Goal: Task Accomplishment & Management: Use online tool/utility

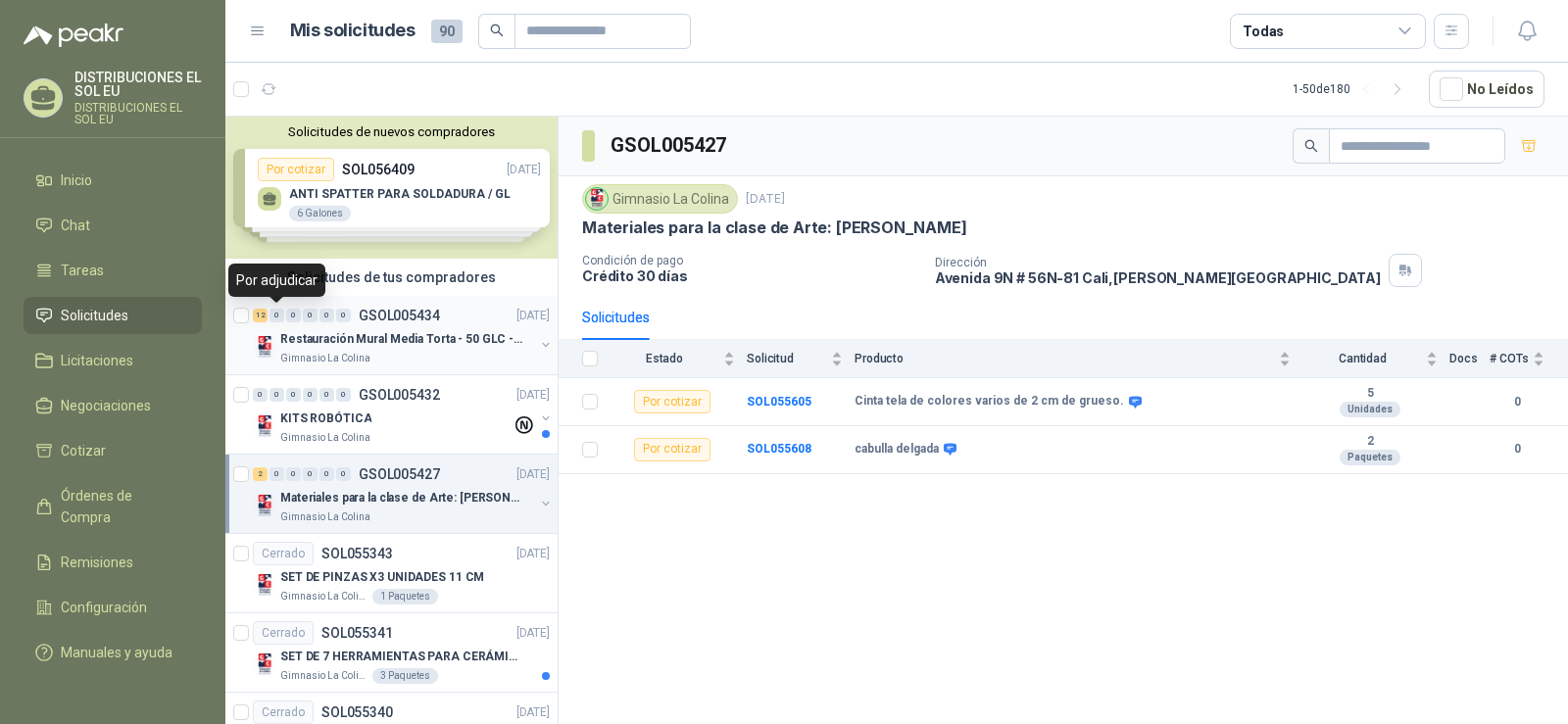
click at [276, 316] on div "0" at bounding box center [277, 315] width 15 height 14
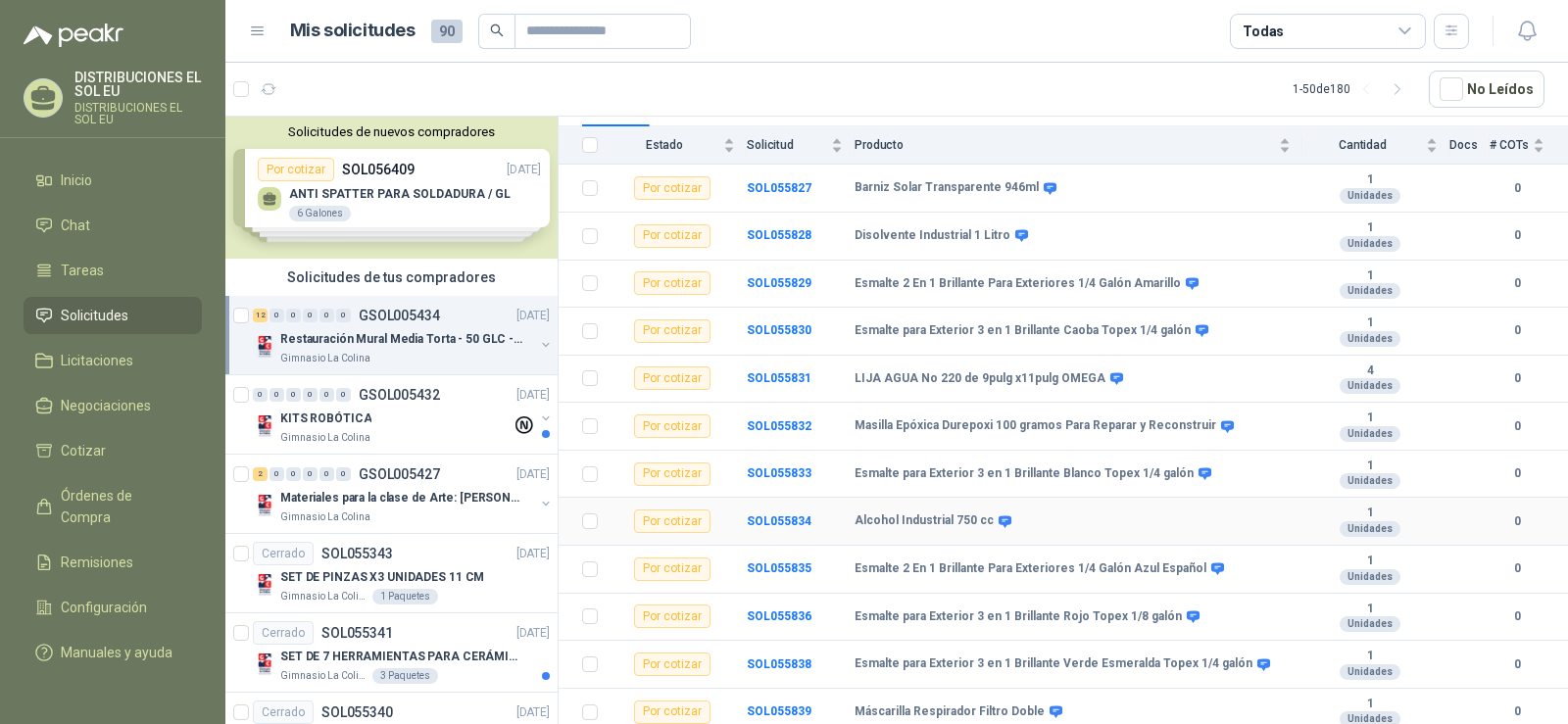
scroll to position [218, 0]
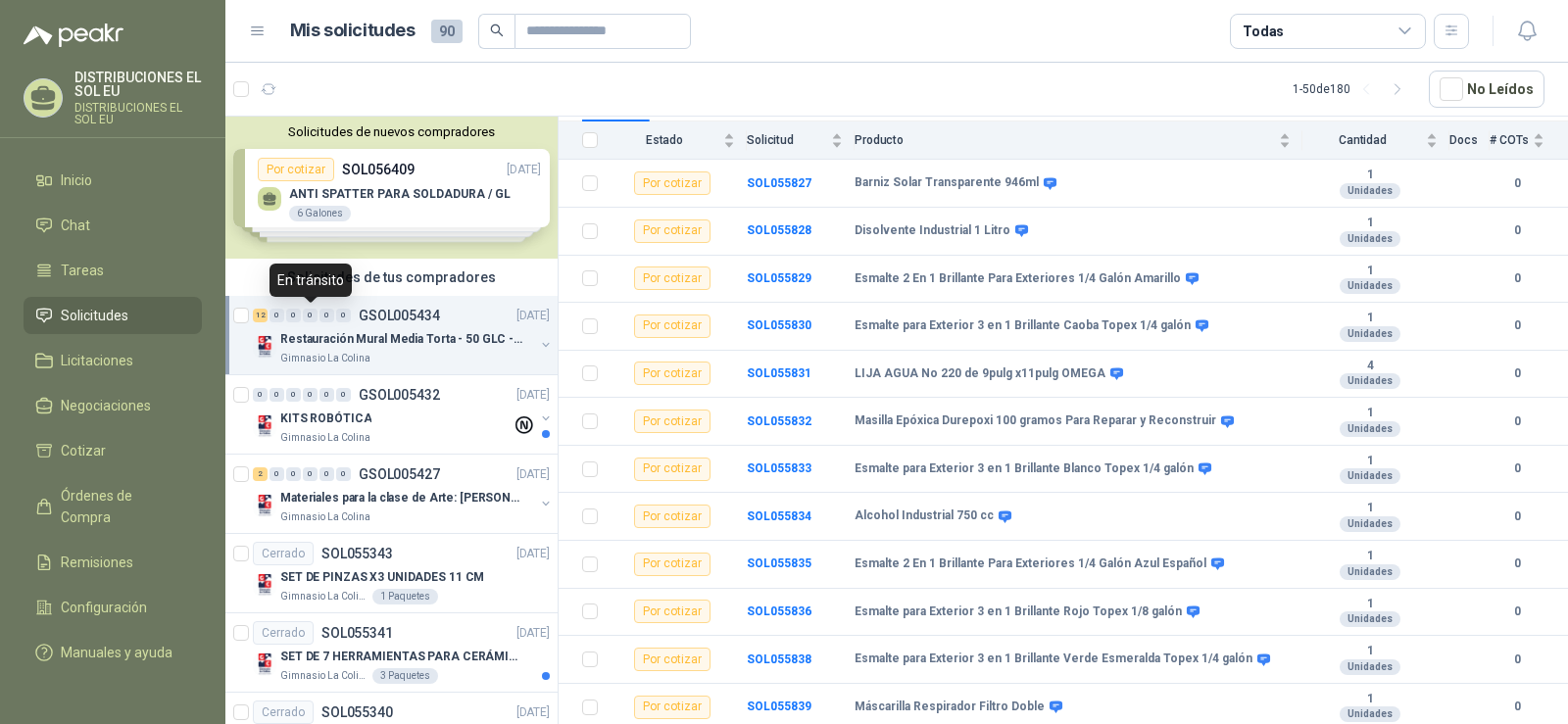
click at [311, 317] on div "0" at bounding box center [309, 315] width 15 height 14
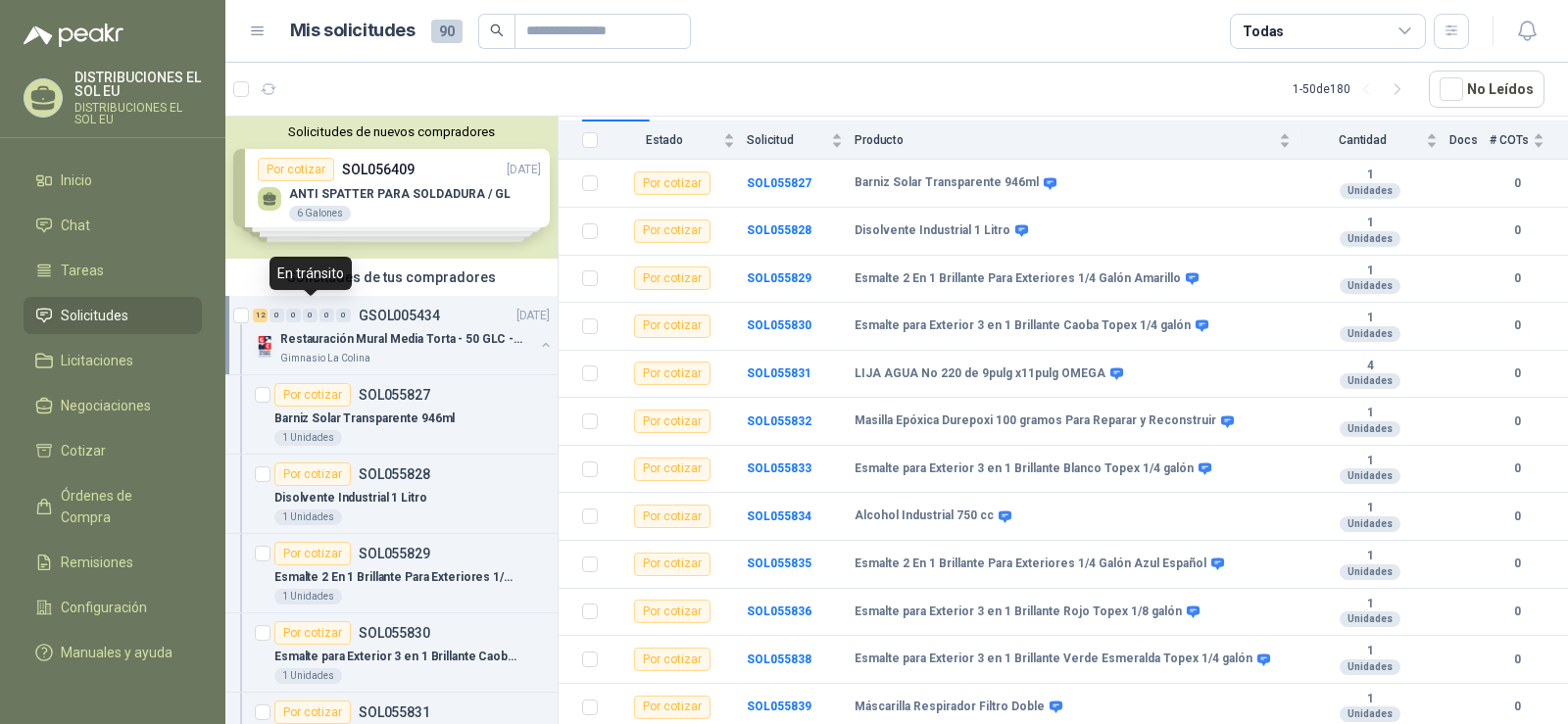
scroll to position [7, 0]
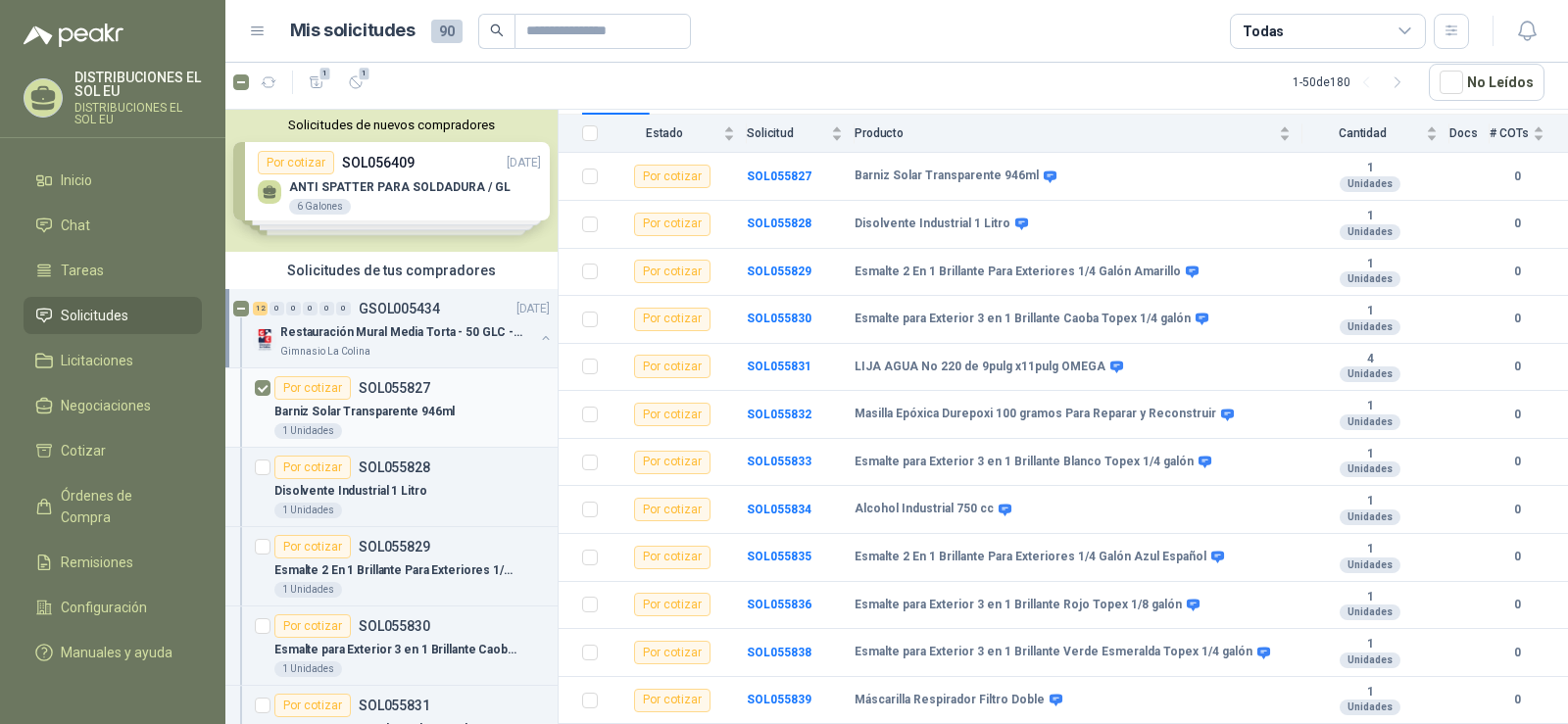
click at [295, 387] on div "Por cotizar" at bounding box center [312, 388] width 76 height 24
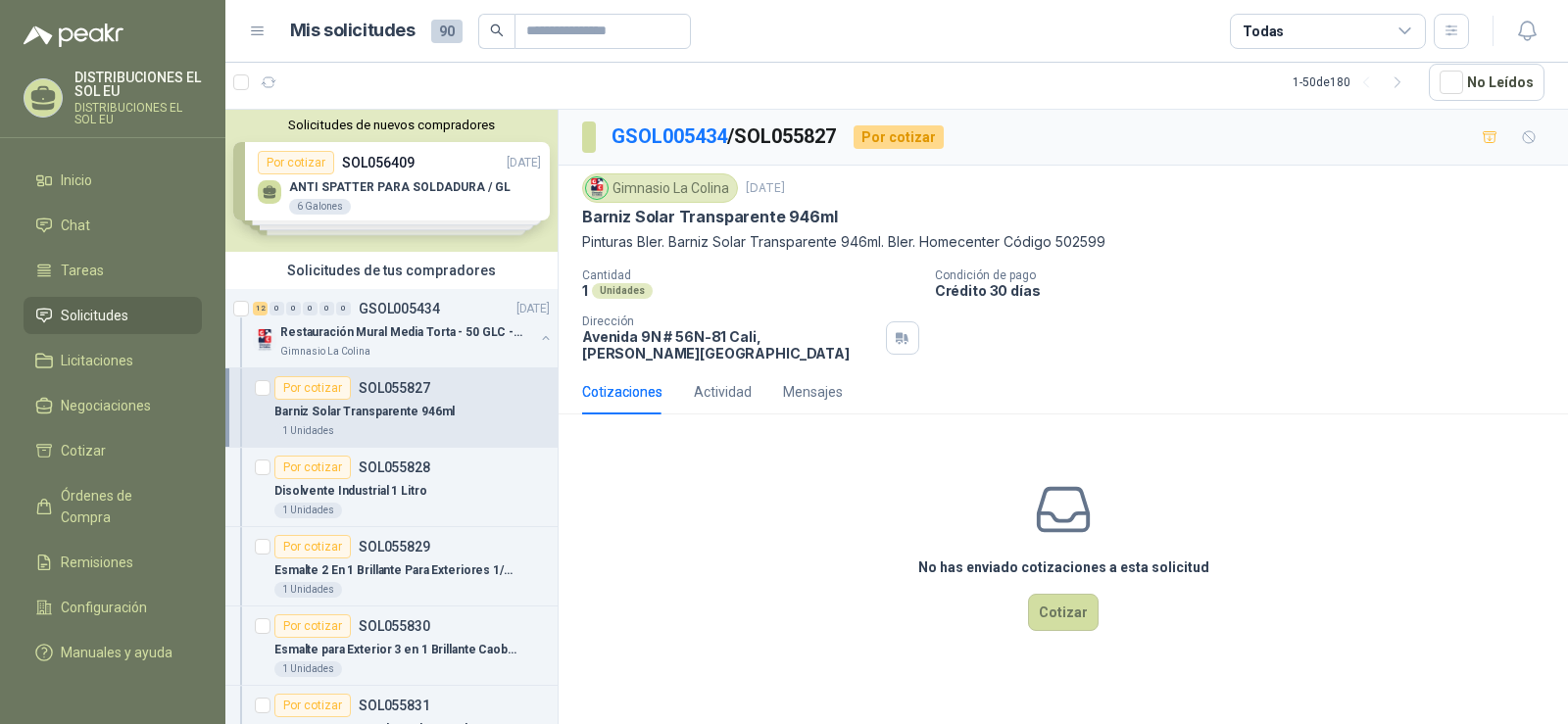
click at [455, 169] on div "Solicitudes de nuevos compradores Por cotizar SOL056409 [DATE] ANTI SPATTER PAR…" at bounding box center [391, 181] width 332 height 142
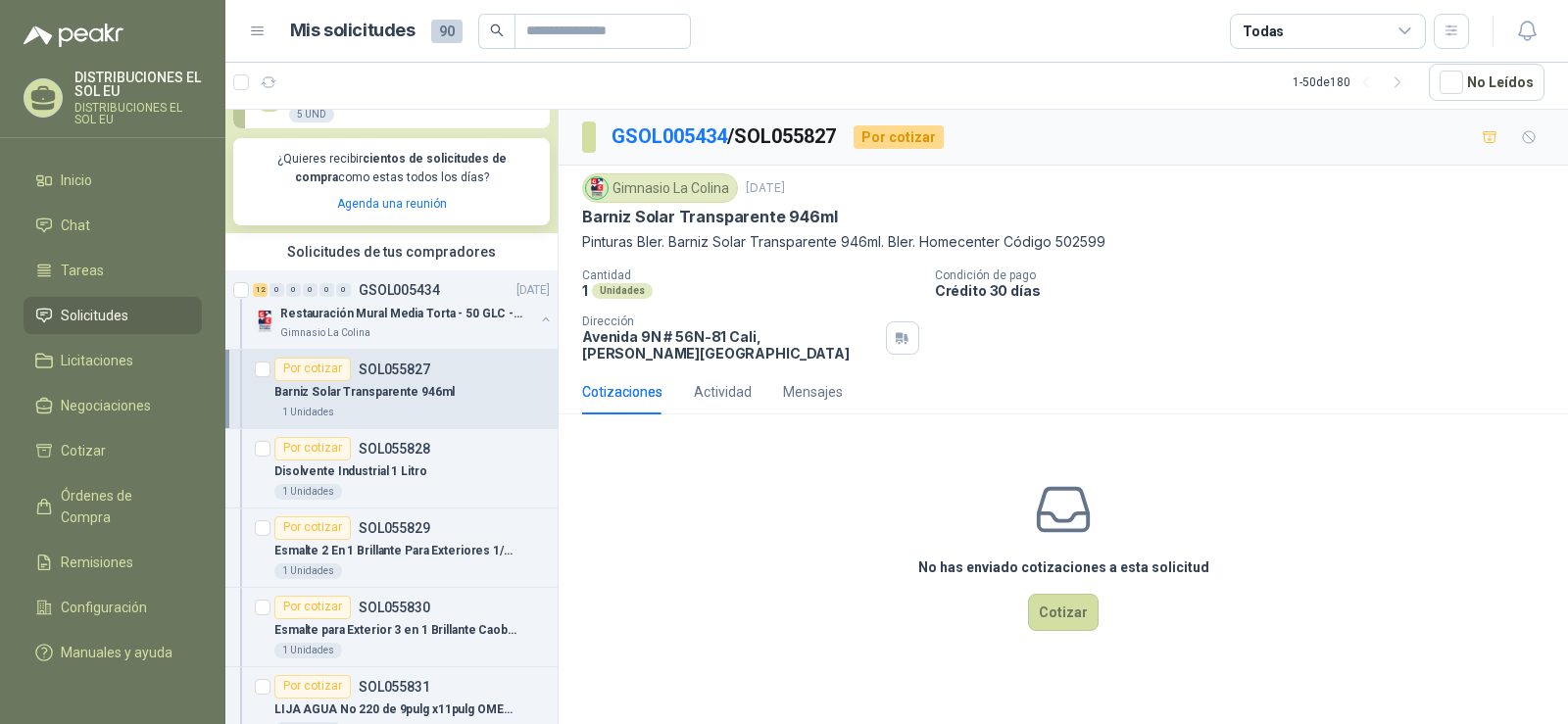
scroll to position [392, 0]
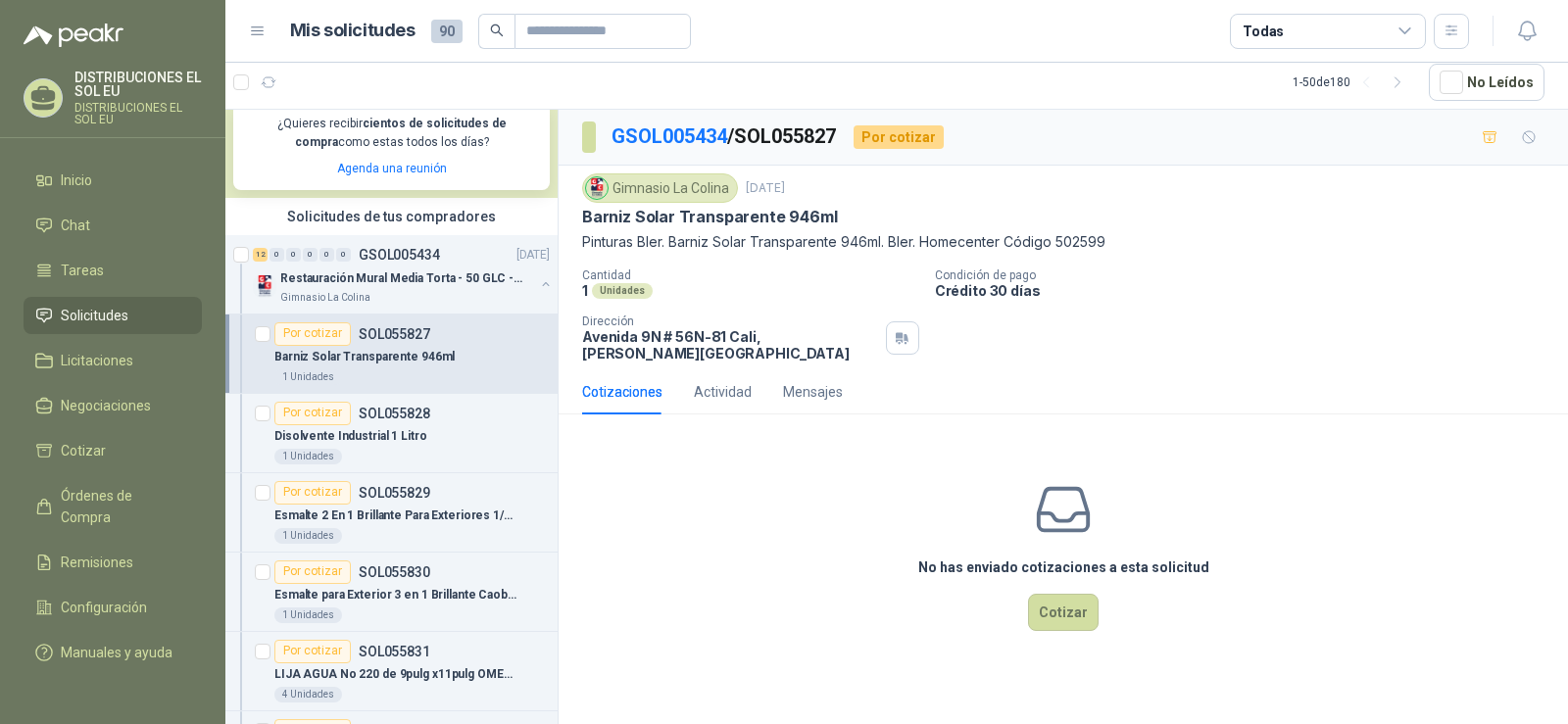
click at [664, 464] on div "No has enviado cotizaciones a esta solicitud Cotizar" at bounding box center [1062, 554] width 1009 height 250
click at [796, 381] on div "Mensajes" at bounding box center [812, 392] width 59 height 22
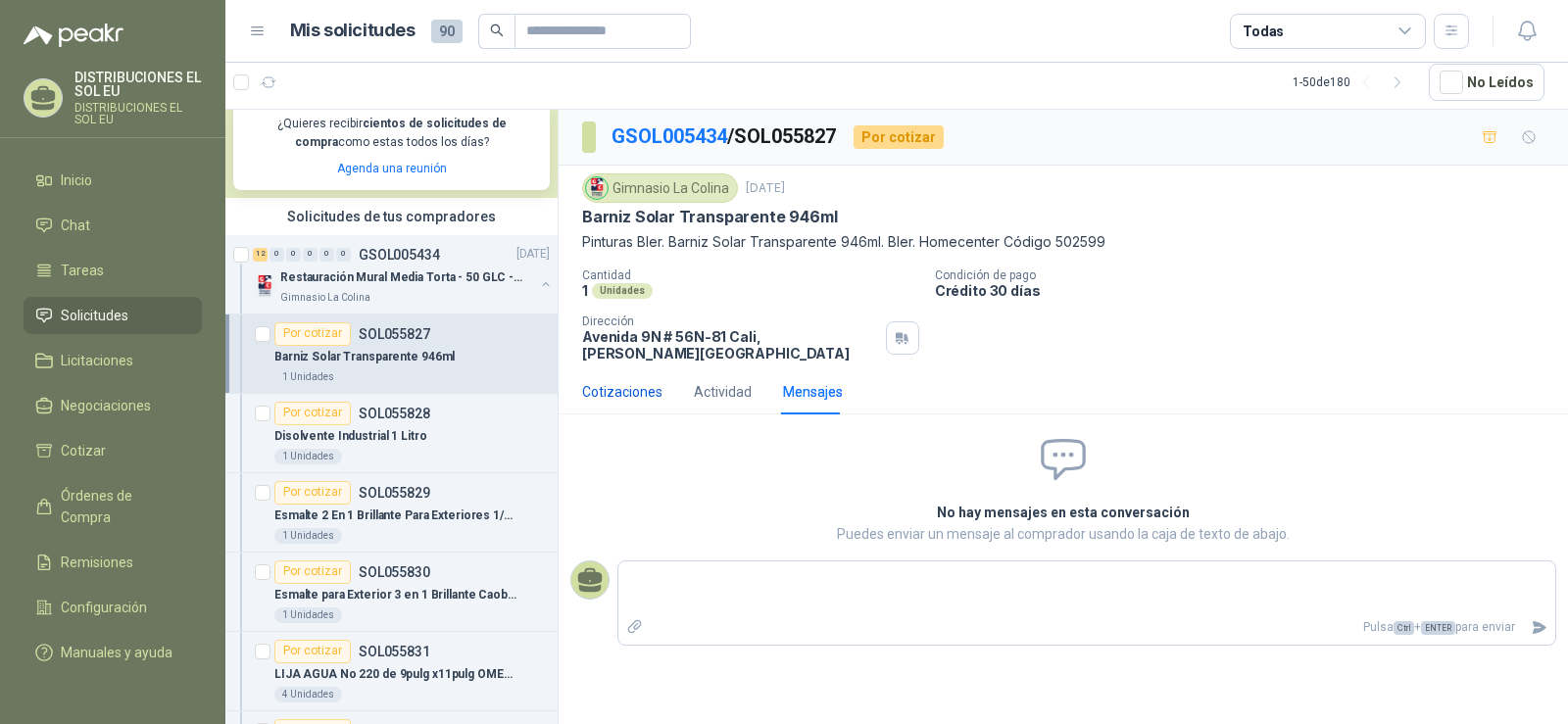
click at [623, 382] on div "Cotizaciones" at bounding box center [621, 392] width 80 height 22
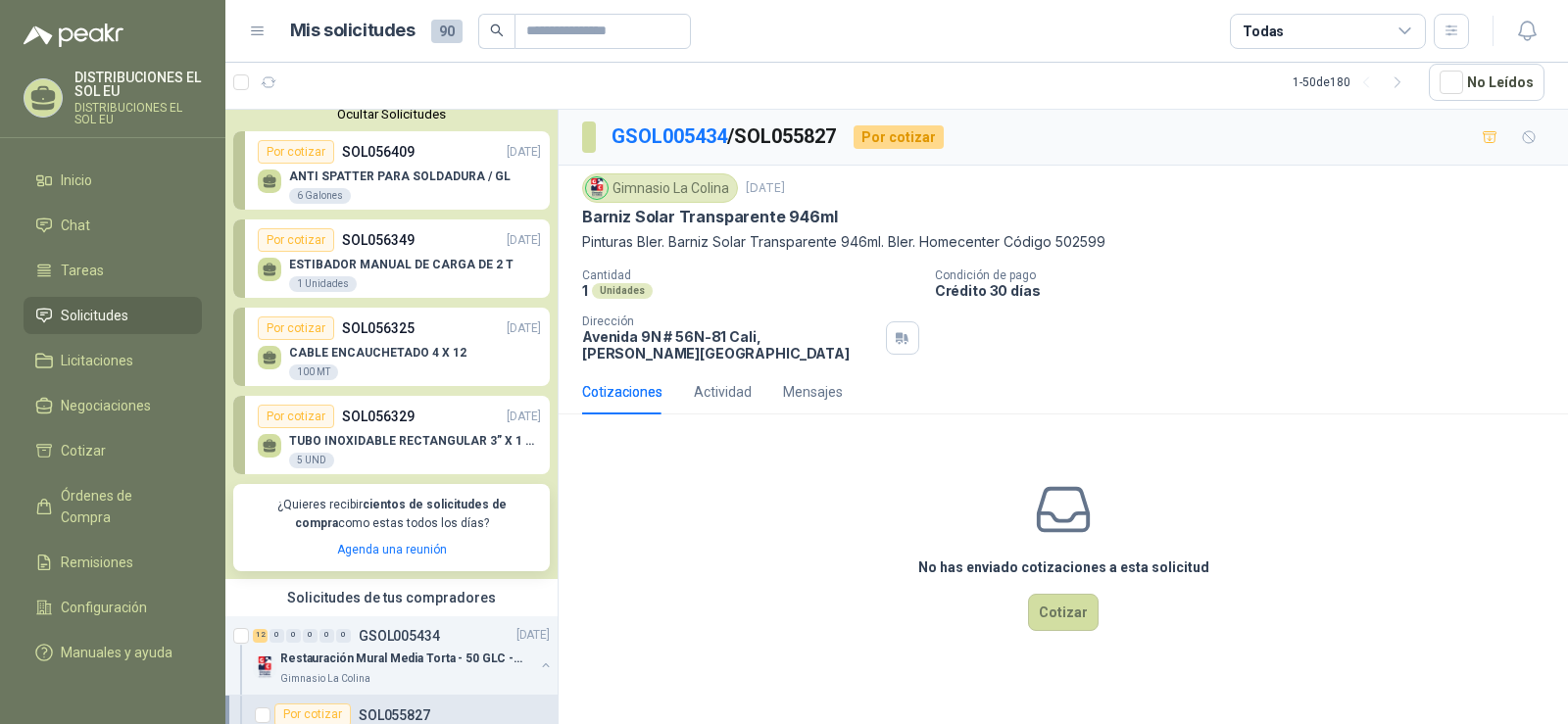
scroll to position [0, 0]
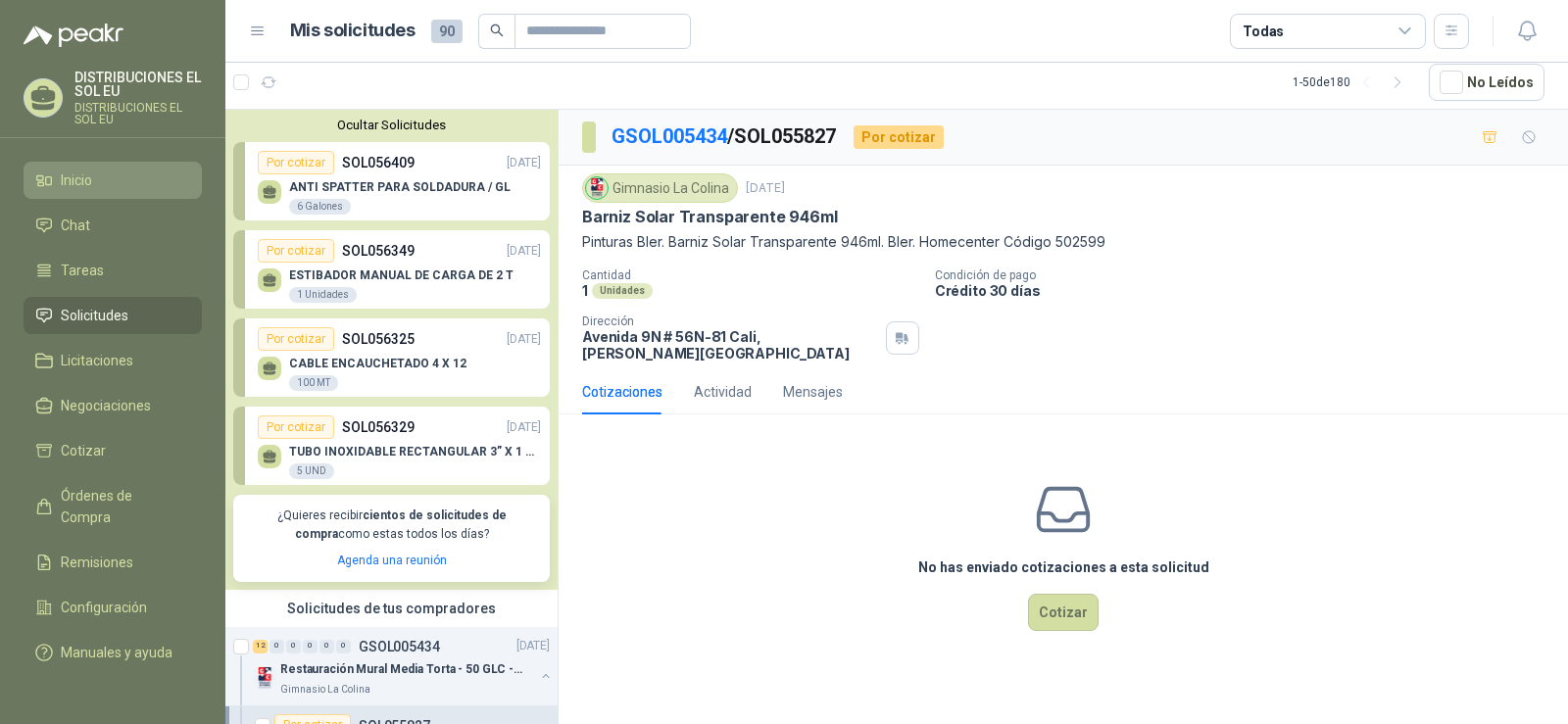
click at [87, 178] on span "Inicio" at bounding box center [76, 181] width 32 height 22
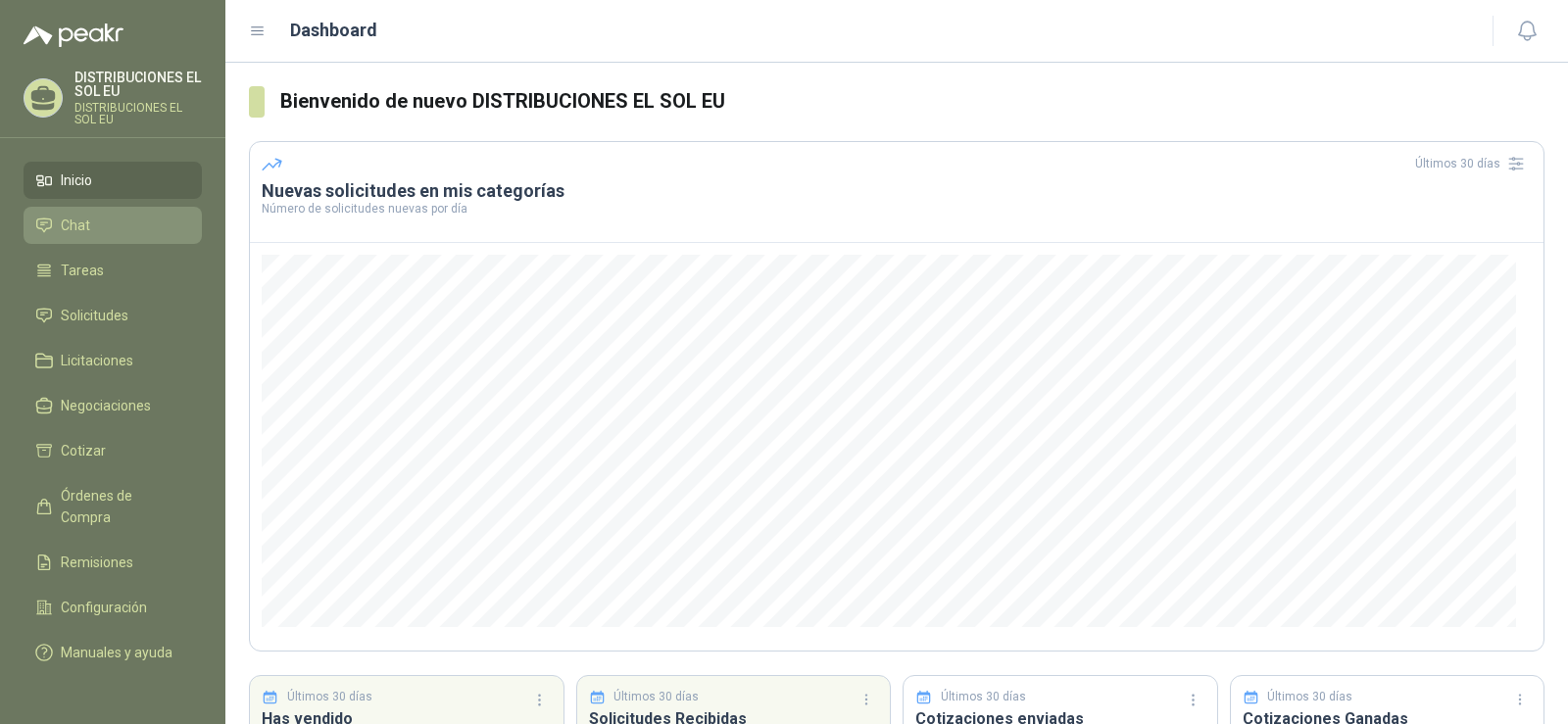
click at [81, 218] on span "Chat" at bounding box center [75, 225] width 30 height 22
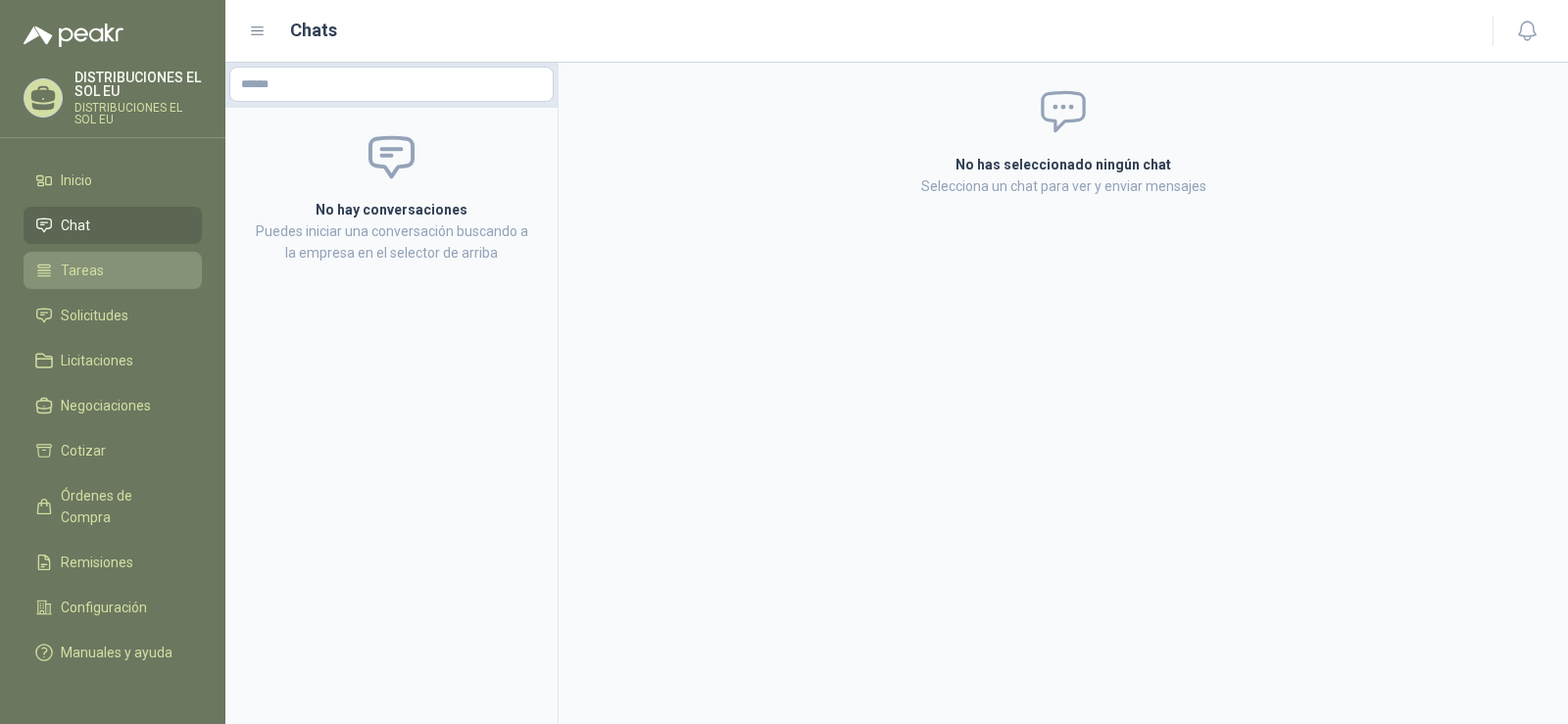
click at [74, 272] on span "Tareas" at bounding box center [82, 271] width 43 height 22
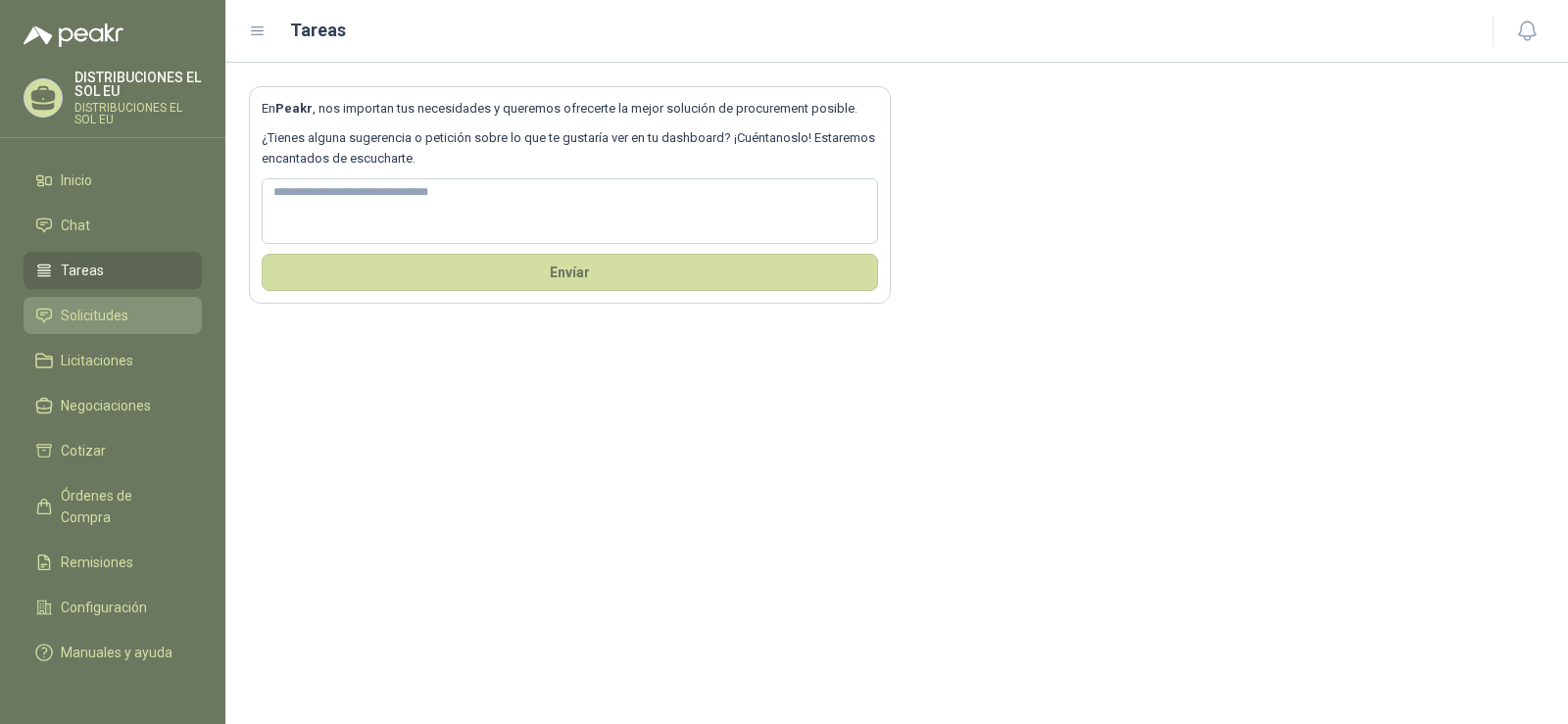
click at [76, 311] on span "Solicitudes" at bounding box center [94, 315] width 67 height 22
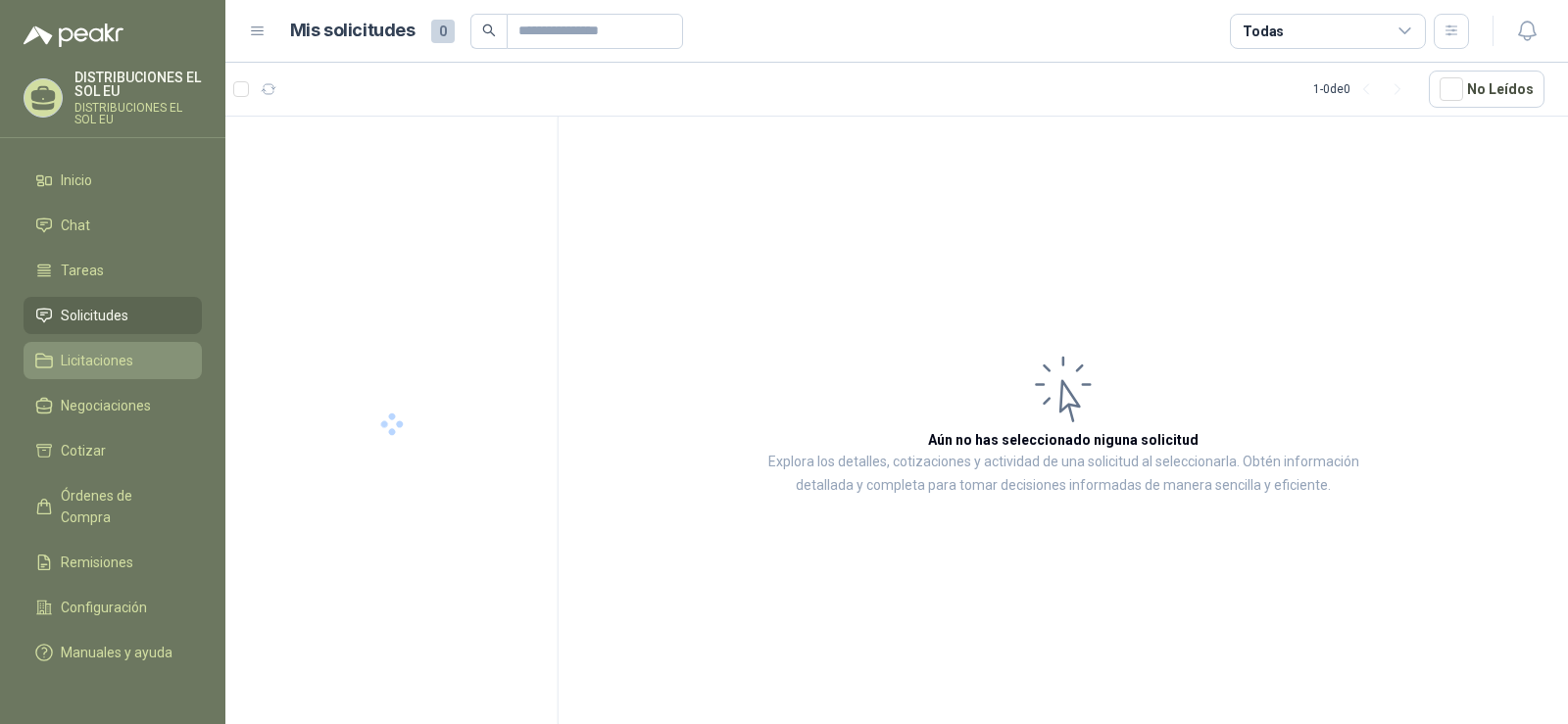
click at [75, 365] on span "Licitaciones" at bounding box center [96, 361] width 72 height 22
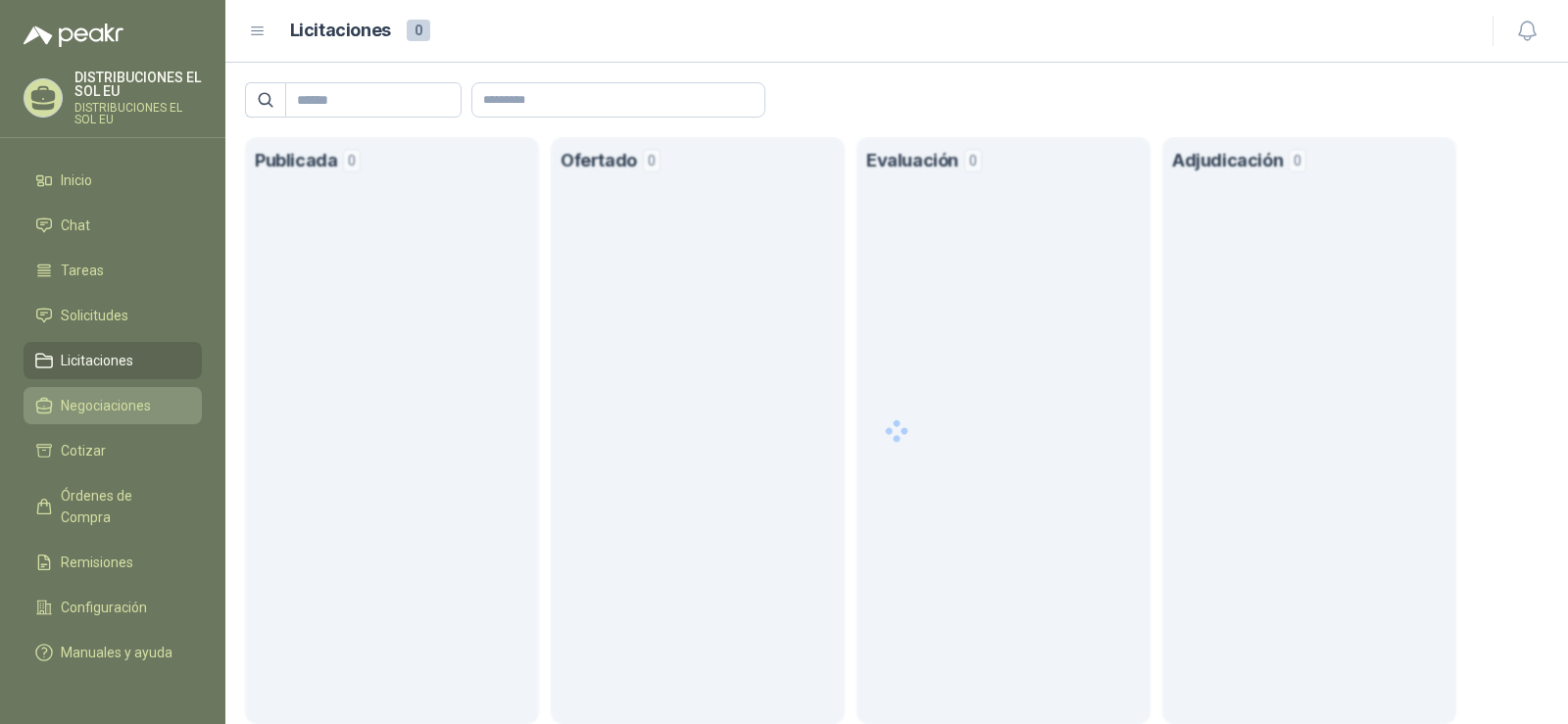
click at [87, 404] on span "Negociaciones" at bounding box center [105, 406] width 90 height 22
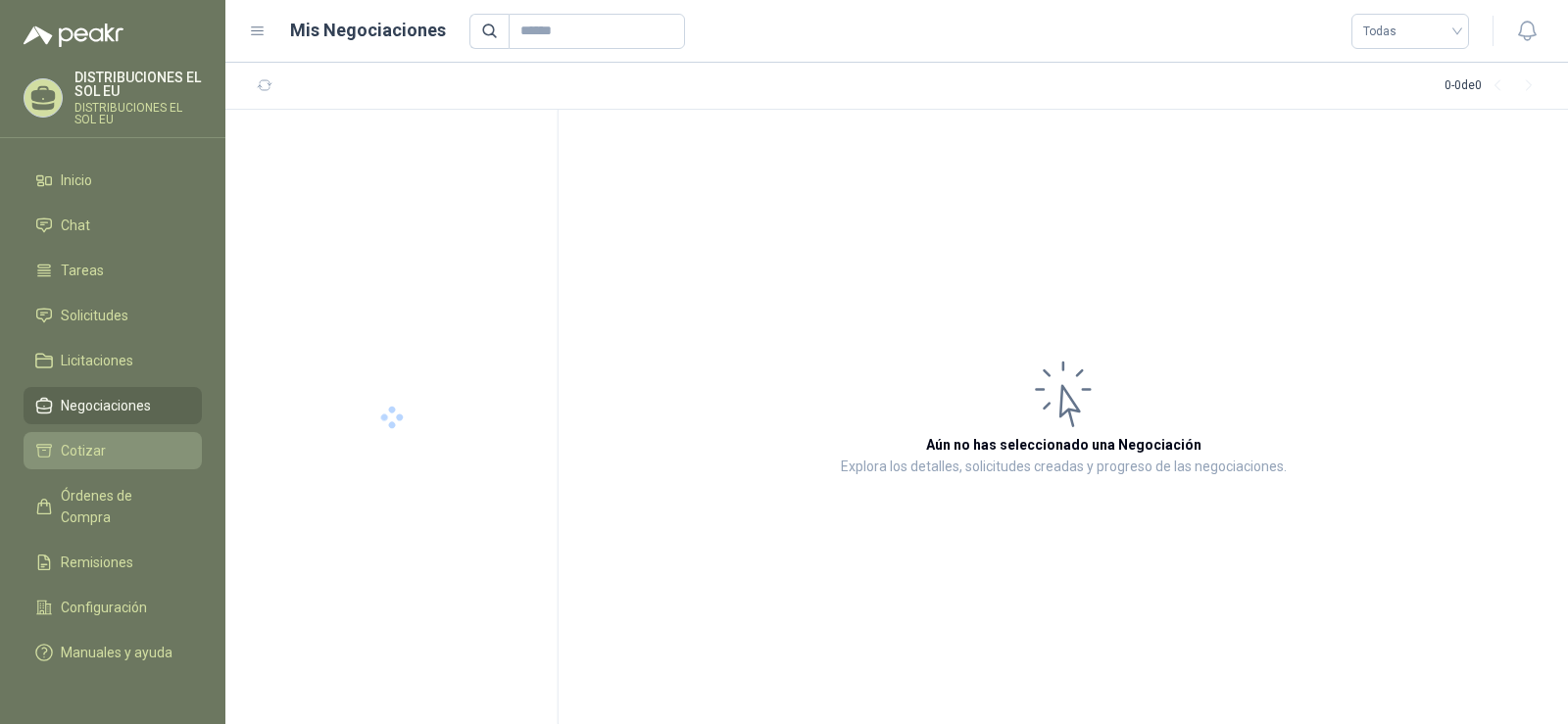
click at [76, 456] on span "Cotizar" at bounding box center [83, 450] width 45 height 22
